Goal: Information Seeking & Learning: Learn about a topic

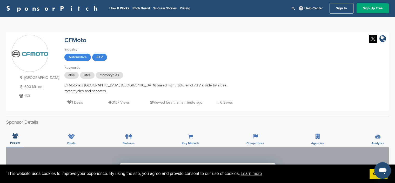
click at [293, 8] on icon at bounding box center [293, 7] width 3 height 3
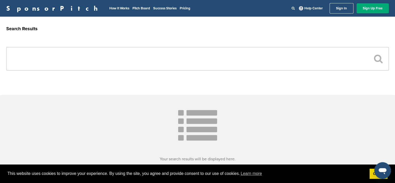
click at [206, 55] on input "text" at bounding box center [197, 58] width 383 height 23
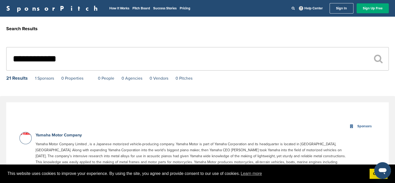
type input "**********"
click at [341, 132] on p "Yamaha Motor Company" at bounding box center [194, 135] width 316 height 6
click at [359, 126] on div "Sponsors" at bounding box center [364, 126] width 17 height 6
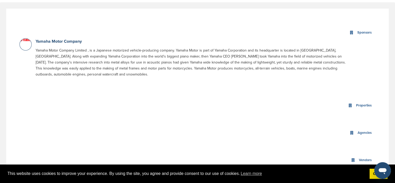
scroll to position [52, 0]
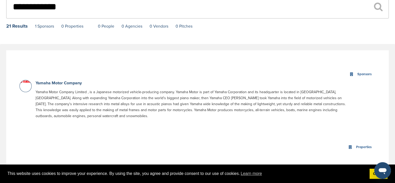
click at [36, 81] on p "Yamaha Motor Company" at bounding box center [194, 83] width 316 height 6
click at [37, 81] on link "Yamaha Motor Company" at bounding box center [59, 82] width 46 height 5
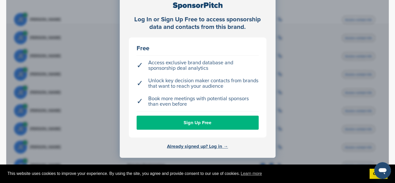
scroll to position [130, 0]
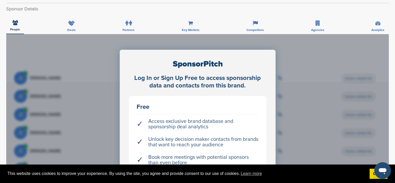
click at [318, 73] on div "Log In or Sign Up Free to access sponsorship data and contacts from this brand.…" at bounding box center [197, 151] width 383 height 234
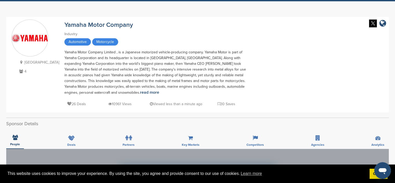
scroll to position [0, 0]
